Goal: Information Seeking & Learning: Learn about a topic

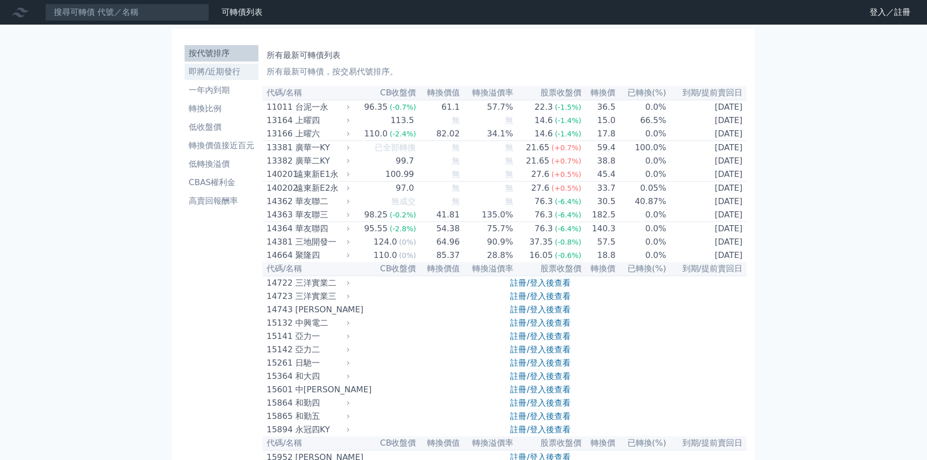
click at [216, 74] on li "即將/近期發行" at bounding box center [222, 72] width 74 height 12
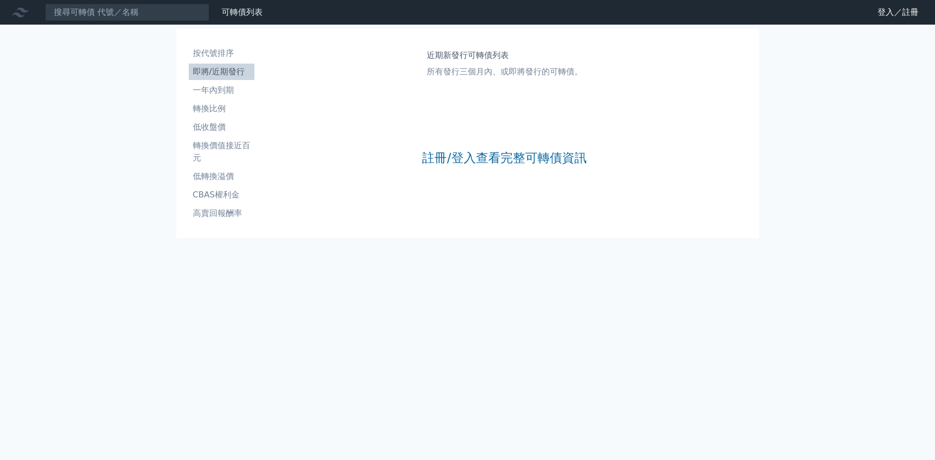
click at [463, 145] on div "註冊/登入查看完整可轉債資訊" at bounding box center [504, 157] width 164 height 135
click at [429, 158] on link "註冊/登入查看完整可轉債資訊" at bounding box center [504, 158] width 164 height 16
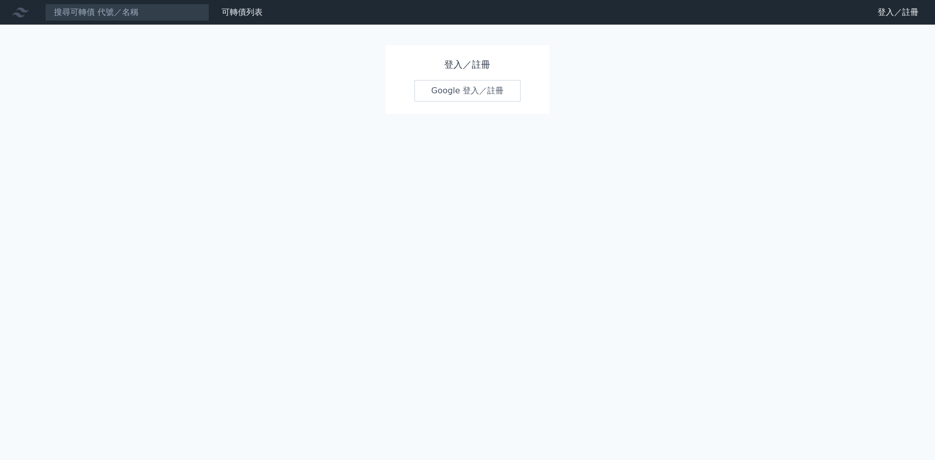
click at [470, 88] on link "Google 登入／註冊" at bounding box center [467, 91] width 107 height 22
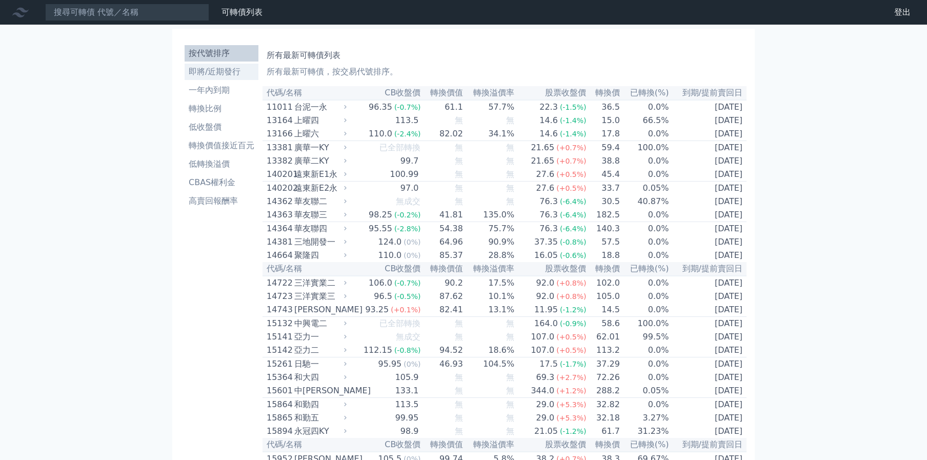
click at [202, 77] on li "即將/近期發行" at bounding box center [222, 72] width 74 height 12
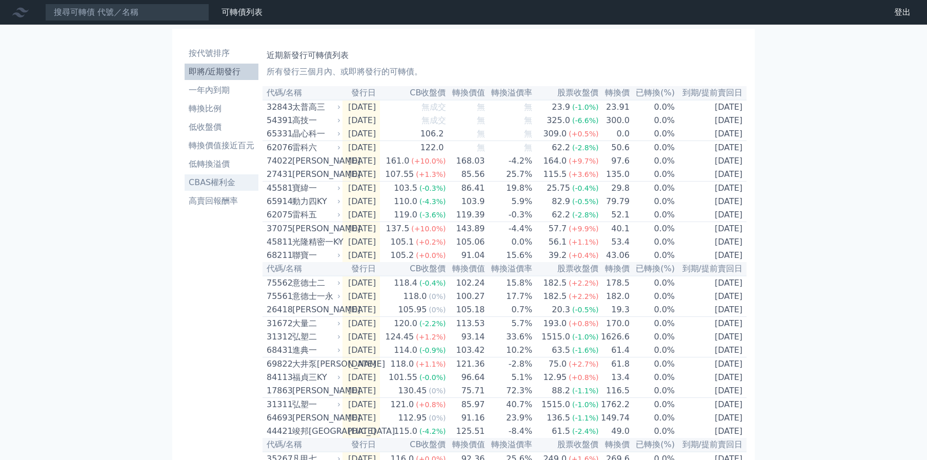
click at [215, 186] on li "CBAS權利金" at bounding box center [222, 182] width 74 height 12
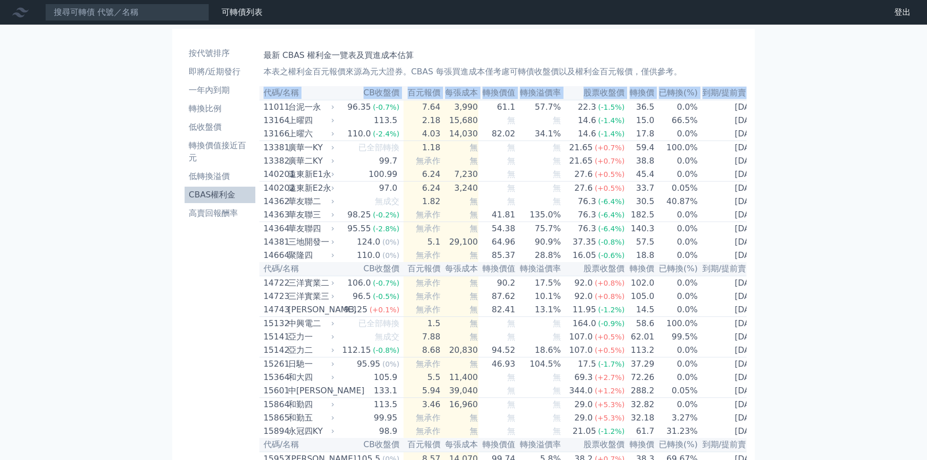
scroll to position [0, 3]
drag, startPoint x: 266, startPoint y: 110, endPoint x: 844, endPoint y: 153, distance: 580.2
copy table "代碼/名稱 CB收盤價 百元報價 每張成本 轉換價值 轉換溢價率 股票收盤價 轉換價 已轉換(%) 到期/提前賣回日"
